Goal: Information Seeking & Learning: Learn about a topic

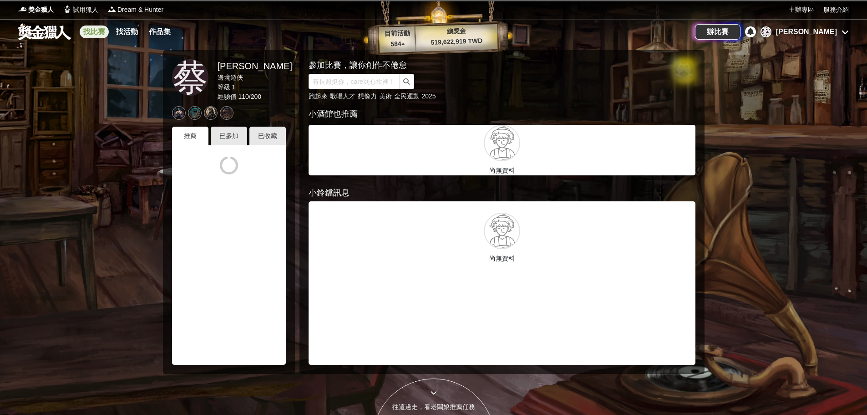
click at [92, 35] on link "找比賽" at bounding box center [94, 31] width 29 height 13
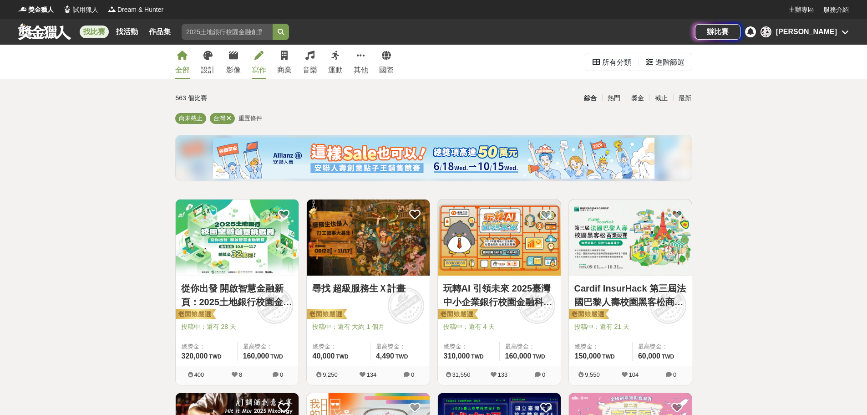
click at [256, 74] on div "寫作" at bounding box center [259, 70] width 15 height 11
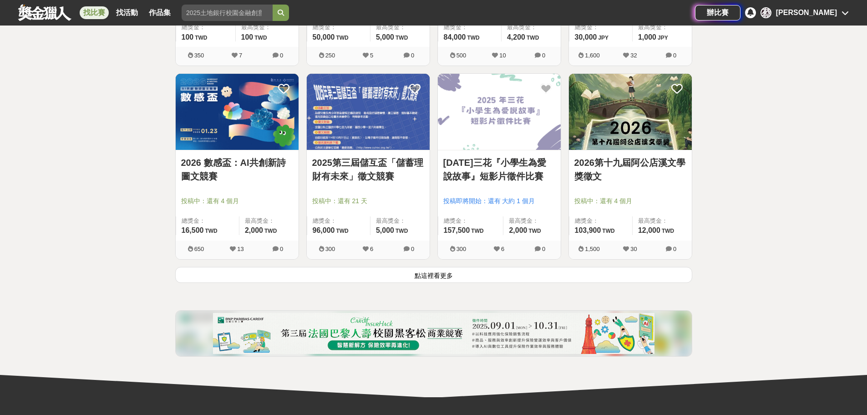
scroll to position [1093, 0]
click at [447, 270] on button "點這裡看更多" at bounding box center [433, 274] width 517 height 16
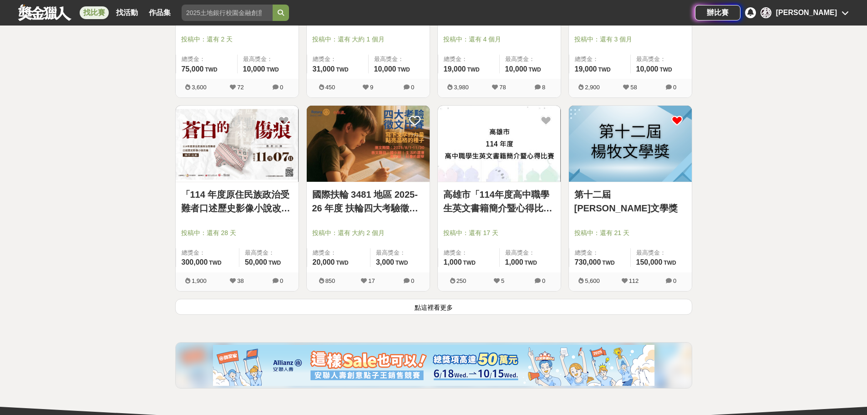
scroll to position [2231, 0]
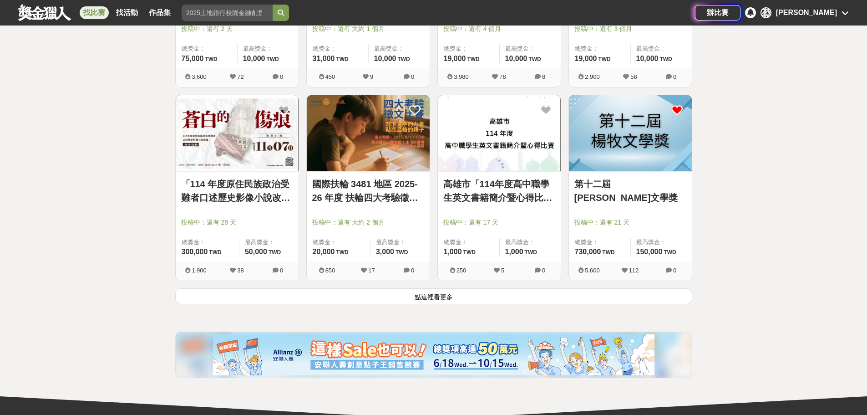
click at [433, 301] on button "點這裡看更多" at bounding box center [433, 296] width 517 height 16
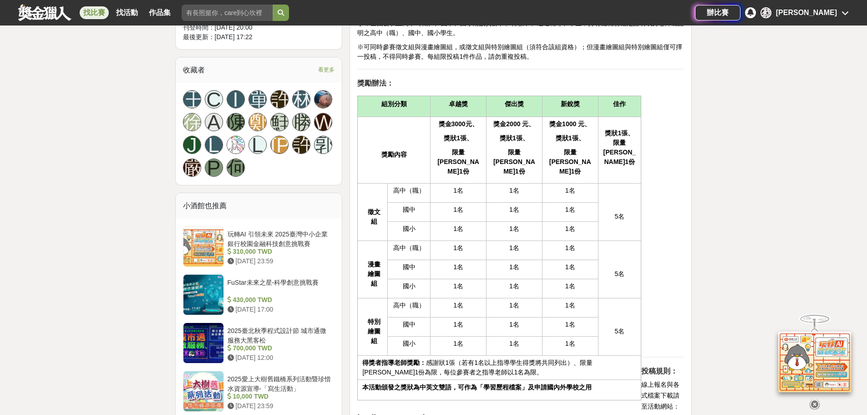
scroll to position [728, 0]
